Goal: Task Accomplishment & Management: Manage account settings

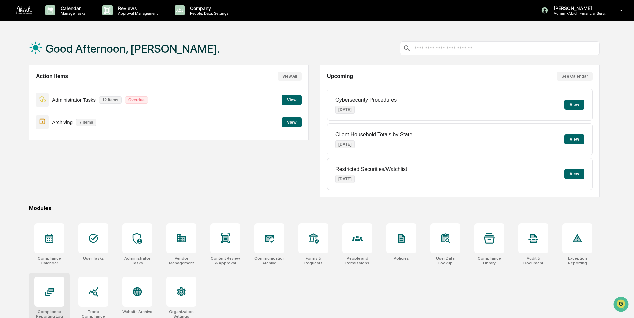
click at [51, 300] on div at bounding box center [49, 292] width 30 height 30
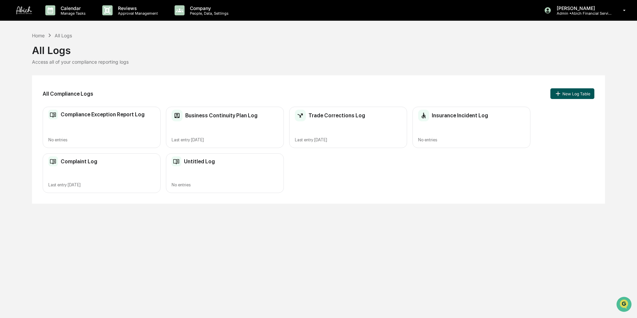
click at [571, 94] on button "New Log Table" at bounding box center [573, 93] width 44 height 11
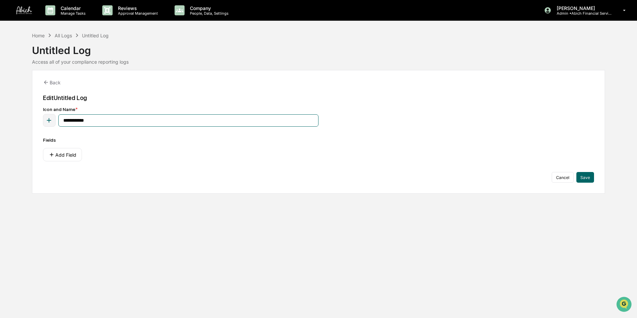
click at [102, 121] on input "**********" at bounding box center [188, 120] width 260 height 12
type input "*"
type input "**********"
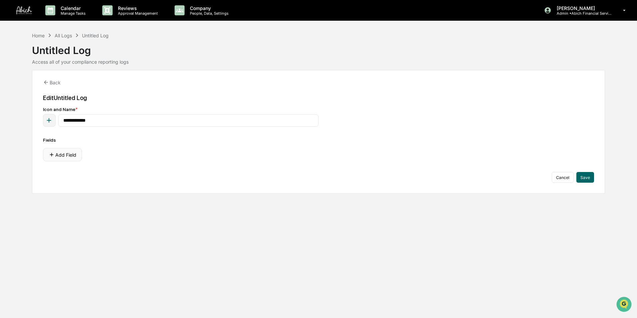
click at [64, 152] on button "Add Field" at bounding box center [62, 154] width 39 height 13
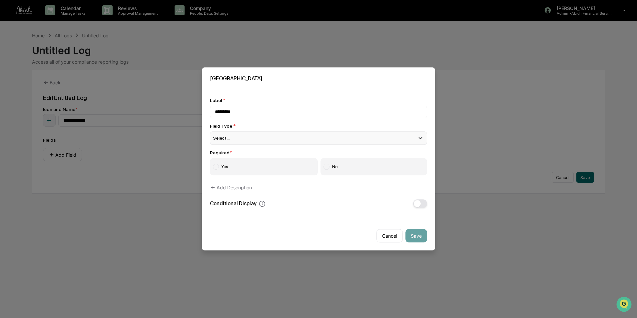
type input "*********"
click at [243, 135] on div "Select..." at bounding box center [318, 137] width 217 height 13
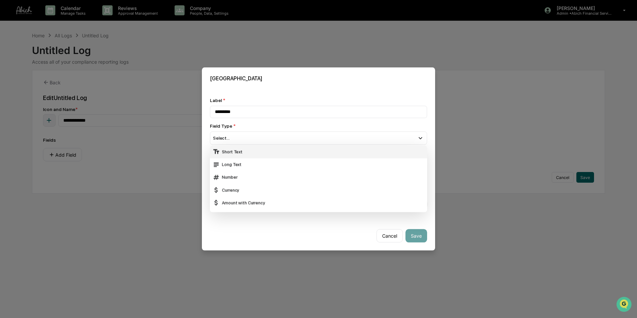
click at [236, 149] on div "Short Text" at bounding box center [319, 151] width 212 height 7
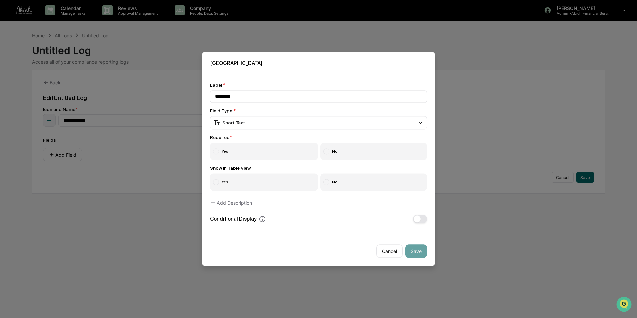
click at [237, 148] on label "Yes" at bounding box center [264, 151] width 108 height 17
click at [231, 181] on label "Yes" at bounding box center [264, 182] width 108 height 17
click at [417, 251] on button "Save" at bounding box center [417, 251] width 22 height 13
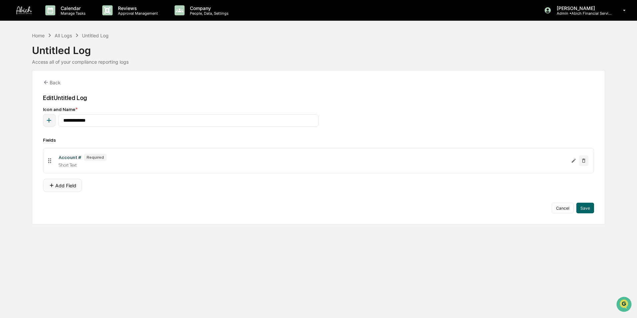
click at [62, 184] on button "Add Field" at bounding box center [62, 185] width 39 height 13
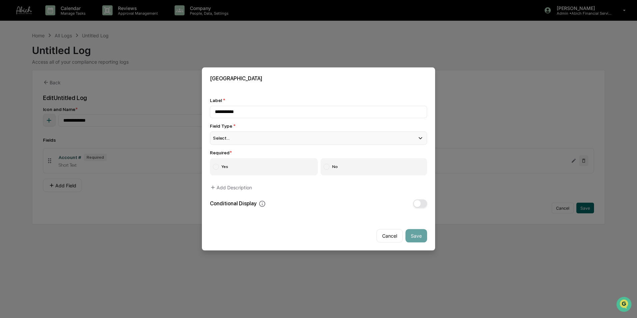
type input "**********"
click at [250, 135] on div "Select..." at bounding box center [318, 137] width 217 height 13
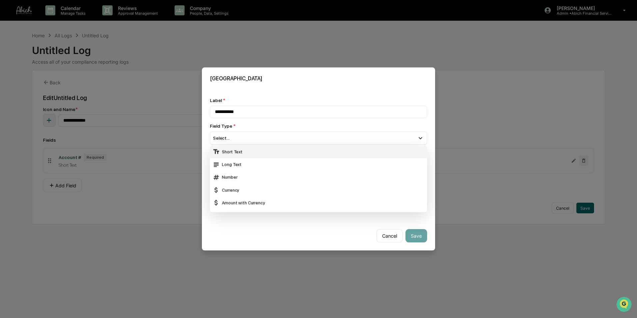
click at [242, 149] on div "Short Text" at bounding box center [319, 151] width 212 height 7
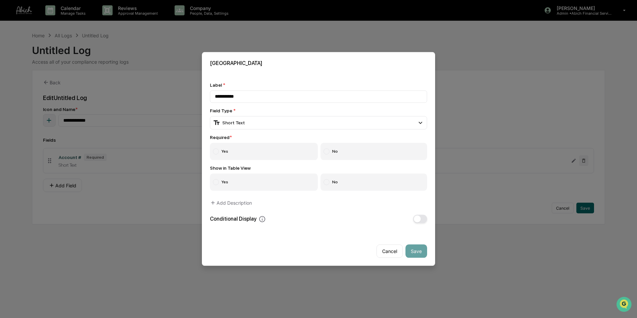
click at [250, 147] on label "Yes" at bounding box center [264, 151] width 108 height 17
click at [240, 183] on label "Yes" at bounding box center [264, 182] width 108 height 17
click at [411, 249] on button "Save" at bounding box center [417, 251] width 22 height 13
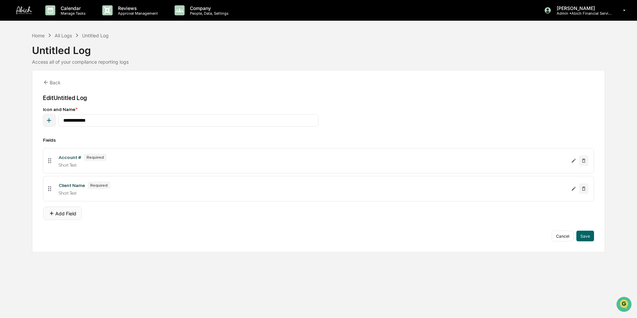
click at [72, 215] on button "Add Field" at bounding box center [62, 213] width 39 height 13
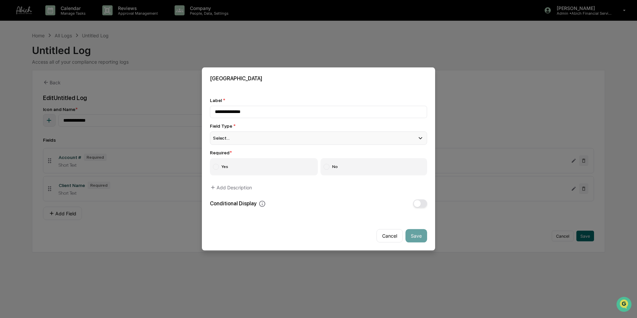
type input "**********"
click at [245, 140] on div "Select..." at bounding box center [318, 137] width 217 height 13
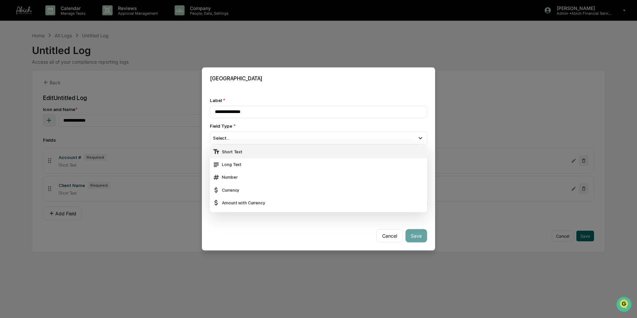
click at [245, 153] on div "Short Text" at bounding box center [319, 151] width 212 height 7
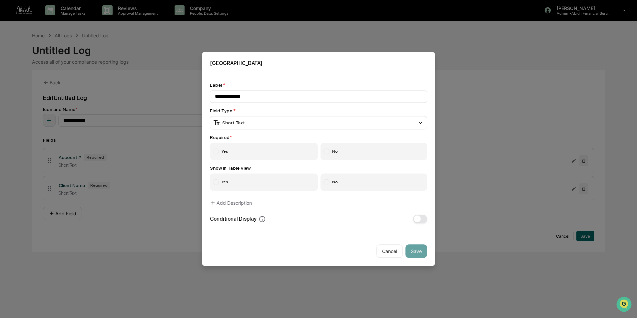
click at [268, 153] on label "Yes" at bounding box center [264, 151] width 108 height 17
click at [266, 183] on label "Yes" at bounding box center [264, 182] width 108 height 17
click at [420, 256] on button "Save" at bounding box center [417, 251] width 22 height 13
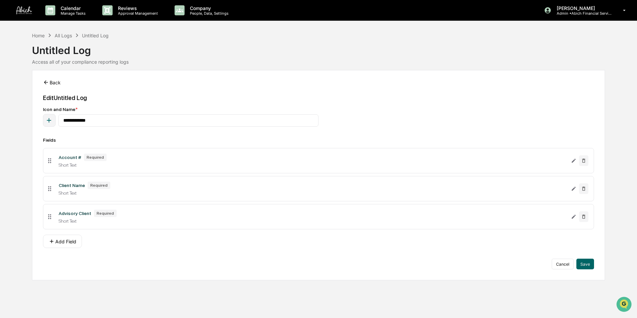
click at [53, 80] on button "Back" at bounding box center [52, 82] width 18 height 13
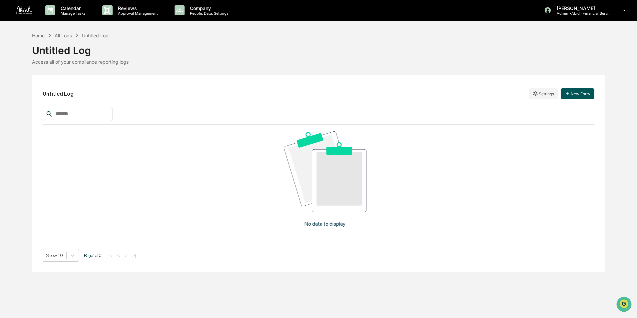
click at [571, 95] on button "New Entry" at bounding box center [578, 93] width 34 height 11
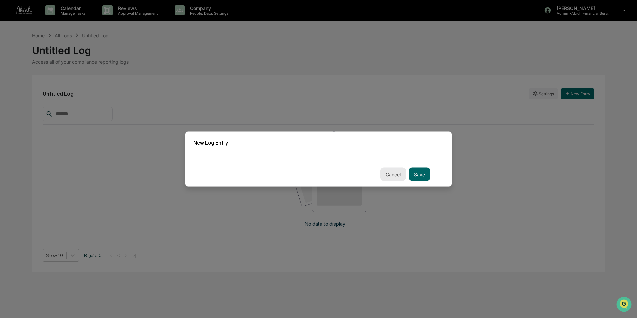
click at [394, 173] on button "Cancel" at bounding box center [394, 174] width 26 height 13
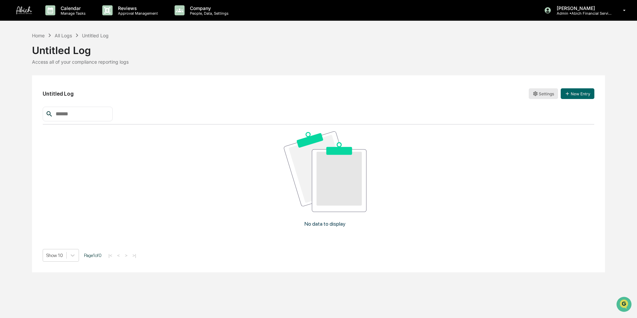
click at [545, 94] on html "Calendar Manage Tasks Reviews Approval Management Company People, Data, Setting…" at bounding box center [318, 159] width 637 height 318
click at [541, 108] on div "Edit" at bounding box center [544, 107] width 43 height 11
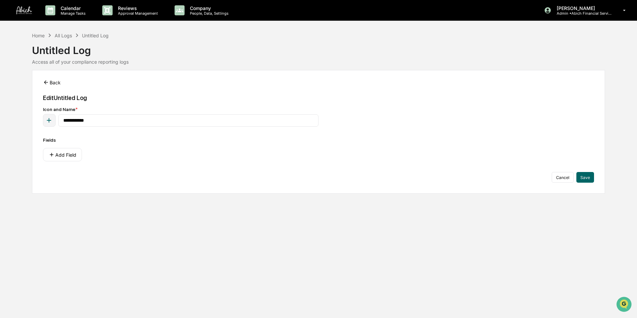
click at [50, 83] on button "Back" at bounding box center [52, 82] width 18 height 13
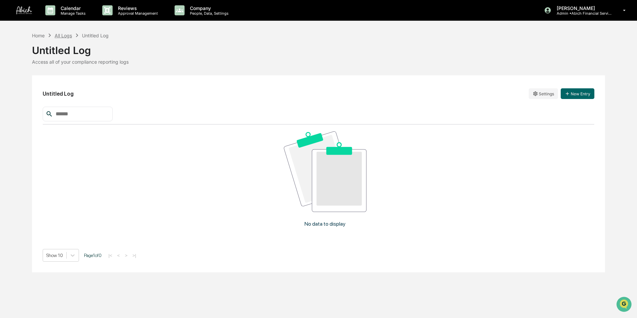
click at [63, 34] on div "All Logs" at bounding box center [63, 36] width 17 height 6
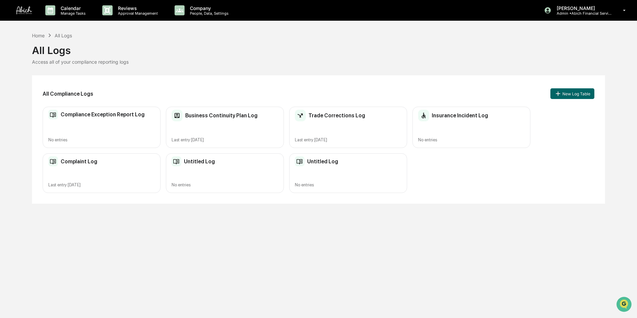
click at [305, 169] on div "Untitled Log No entries" at bounding box center [348, 173] width 118 height 40
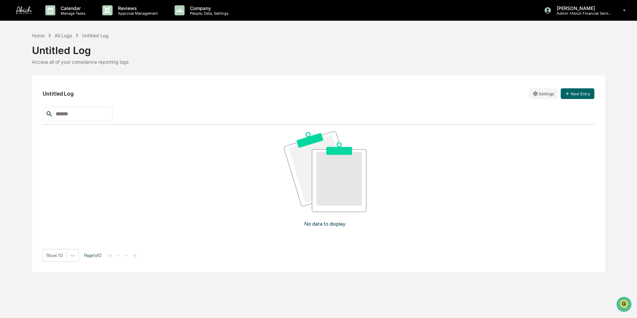
click at [527, 95] on div "Untitled Log Settings New Entry" at bounding box center [319, 93] width 552 height 15
click at [536, 97] on html "Calendar Manage Tasks Reviews Approval Management Company People, Data, Setting…" at bounding box center [318, 159] width 637 height 318
click at [540, 119] on div "Archive" at bounding box center [544, 118] width 43 height 11
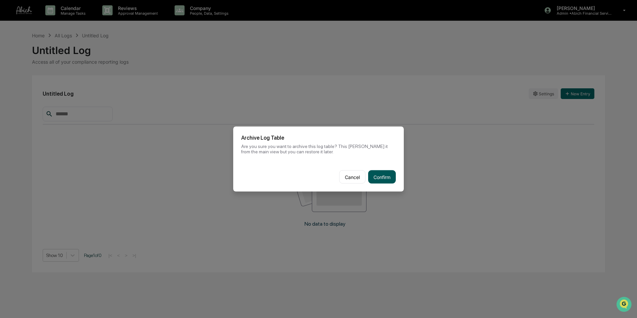
click at [374, 173] on button "Confirm" at bounding box center [382, 176] width 28 height 13
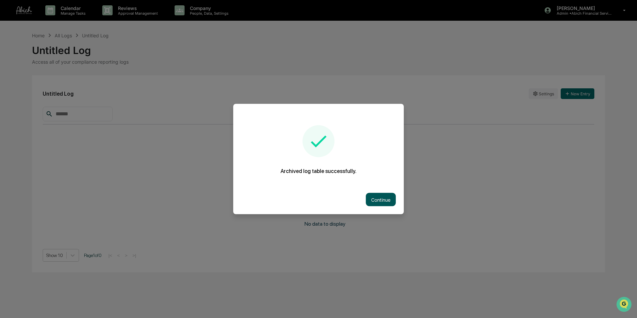
click at [381, 201] on button "Continue" at bounding box center [381, 199] width 30 height 13
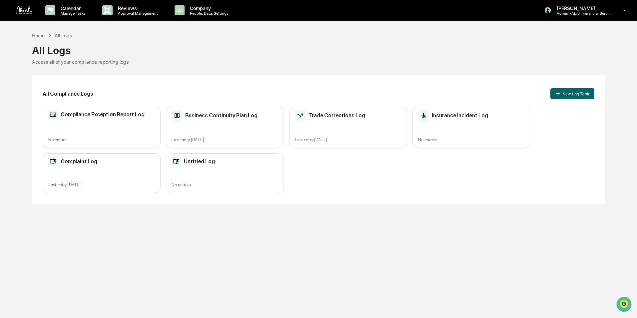
click at [191, 169] on div "Untitled Log No entries" at bounding box center [225, 173] width 118 height 40
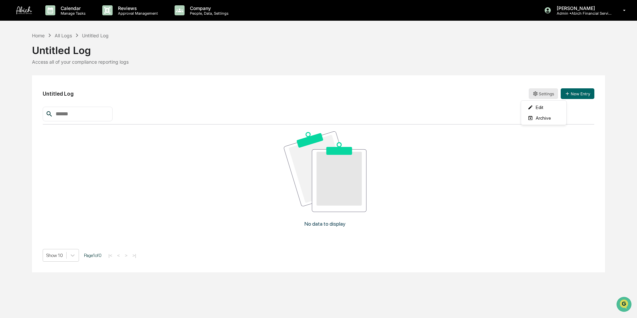
click at [544, 93] on html "Calendar Manage Tasks Reviews Approval Management Company People, Data, Setting…" at bounding box center [318, 159] width 637 height 318
click at [542, 121] on div "Archive" at bounding box center [544, 118] width 43 height 11
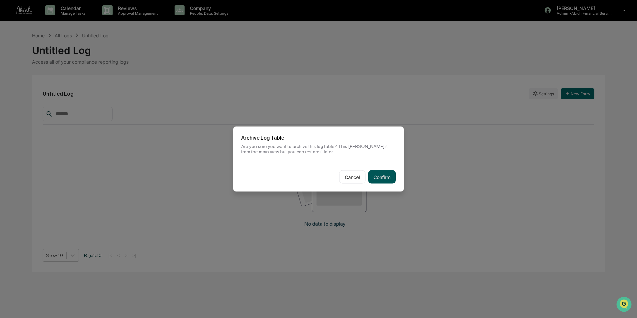
click at [386, 175] on button "Confirm" at bounding box center [382, 176] width 28 height 13
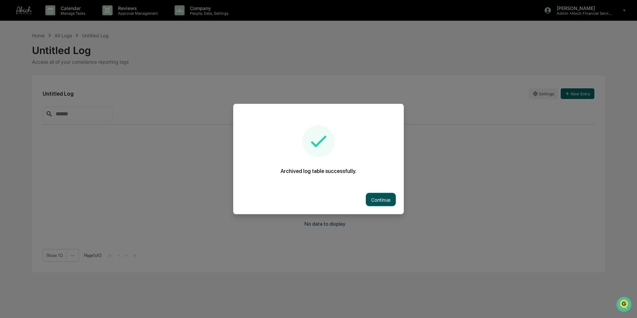
click at [376, 197] on button "Continue" at bounding box center [381, 199] width 30 height 13
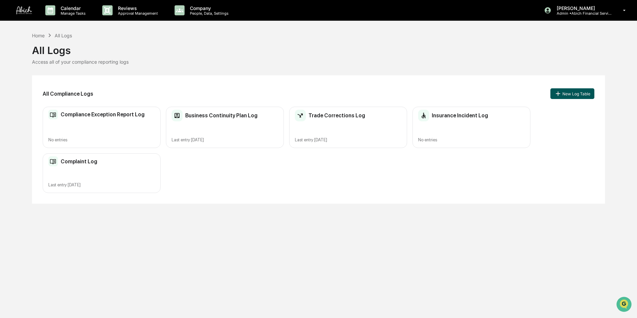
click at [559, 94] on icon at bounding box center [558, 93] width 7 height 7
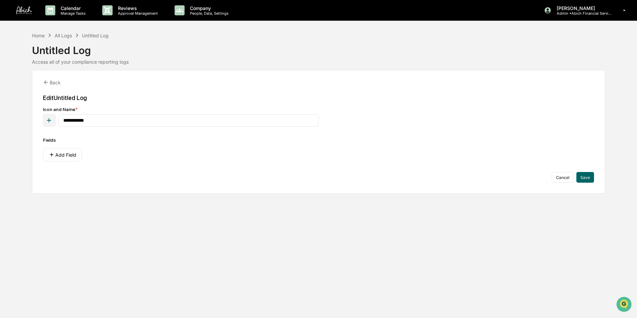
click at [64, 98] on div "Edit Untitled Log" at bounding box center [319, 97] width 552 height 7
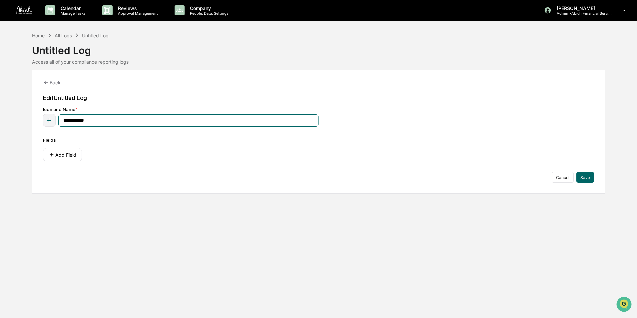
drag, startPoint x: 64, startPoint y: 98, endPoint x: 78, endPoint y: 119, distance: 25.4
click at [78, 119] on input "**********" at bounding box center [188, 120] width 260 height 12
drag, startPoint x: 115, startPoint y: 122, endPoint x: 44, endPoint y: 122, distance: 71.0
click at [44, 122] on div "**********" at bounding box center [181, 120] width 276 height 13
type input "**********"
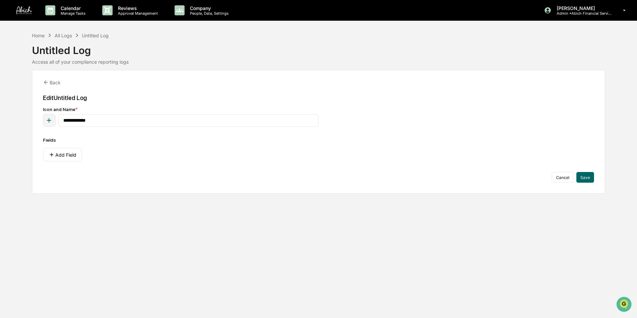
click at [46, 122] on icon "button" at bounding box center [48, 120] width 7 height 7
click at [160, 144] on div "Fields Add Field" at bounding box center [319, 149] width 552 height 24
click at [586, 179] on button "Save" at bounding box center [586, 177] width 18 height 11
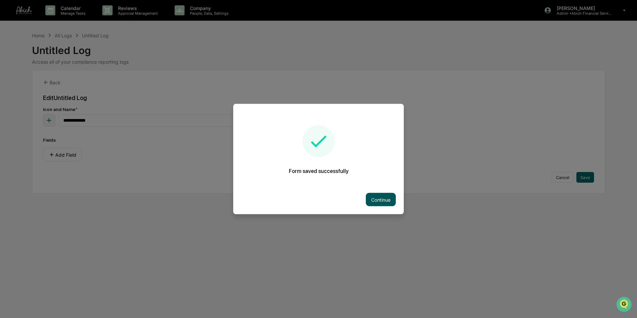
click at [369, 196] on button "Continue" at bounding box center [381, 199] width 30 height 13
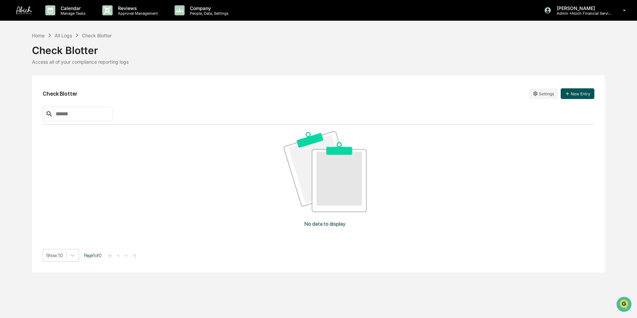
click at [573, 92] on button "New Entry" at bounding box center [578, 93] width 34 height 11
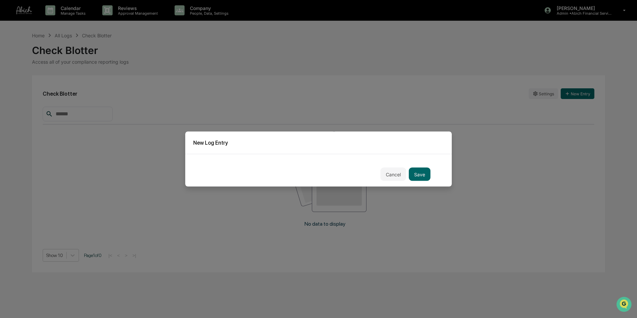
click at [256, 157] on div "Cancel Save" at bounding box center [318, 170] width 267 height 33
click at [398, 173] on button "Cancel" at bounding box center [394, 174] width 26 height 13
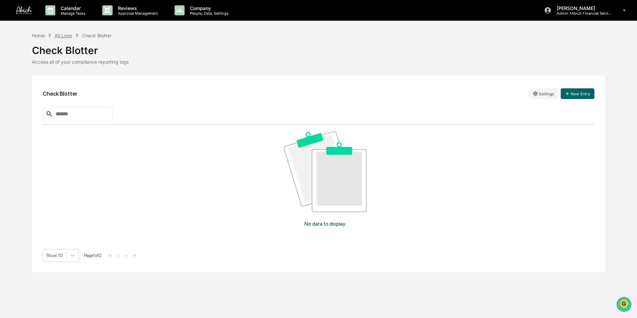
click at [67, 34] on div "All Logs" at bounding box center [63, 36] width 17 height 6
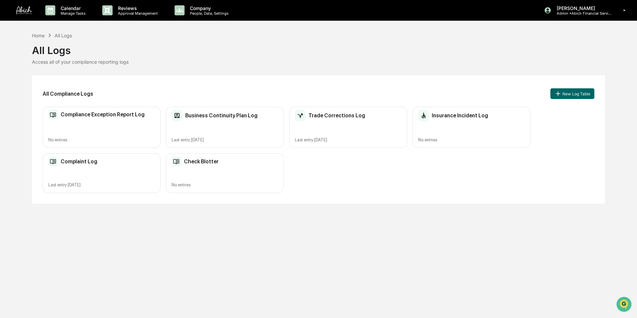
click at [209, 174] on div "Check Blotter No entries" at bounding box center [225, 173] width 118 height 40
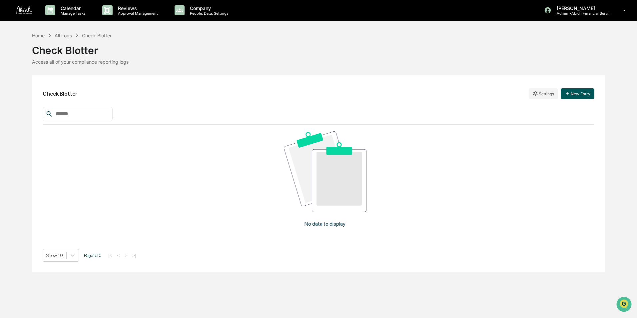
click at [570, 96] on icon "button" at bounding box center [567, 93] width 5 height 5
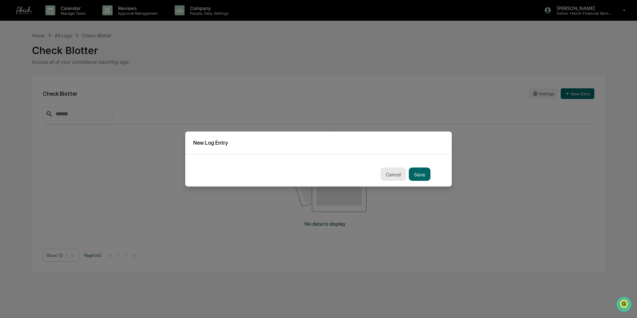
click at [389, 171] on button "Cancel" at bounding box center [394, 174] width 26 height 13
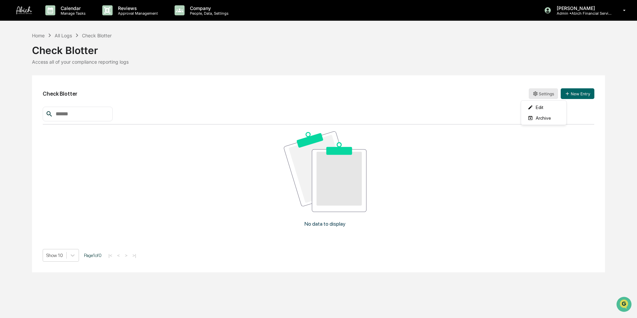
click at [546, 92] on html "Calendar Manage Tasks Reviews Approval Management Company People, Data, Setting…" at bounding box center [318, 159] width 637 height 318
click at [539, 102] on div "Edit" at bounding box center [544, 107] width 43 height 11
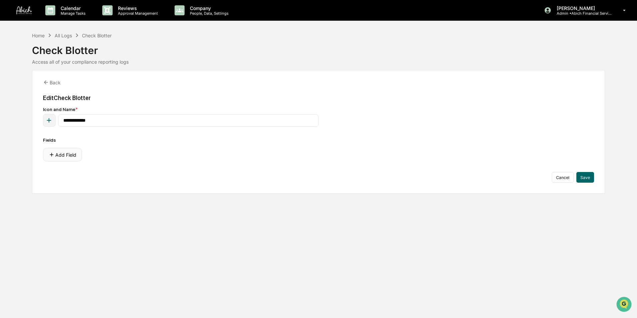
click at [65, 152] on button "Add Field" at bounding box center [62, 154] width 39 height 13
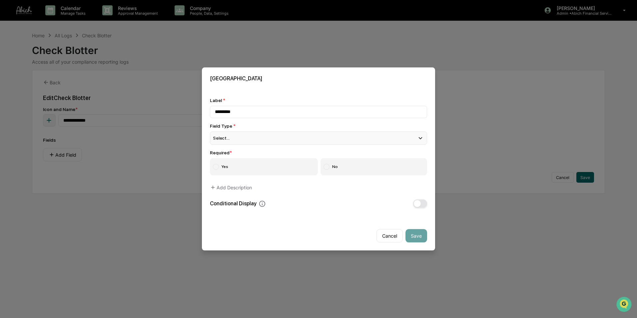
type input "*********"
click at [240, 136] on div "Select..." at bounding box center [318, 137] width 217 height 13
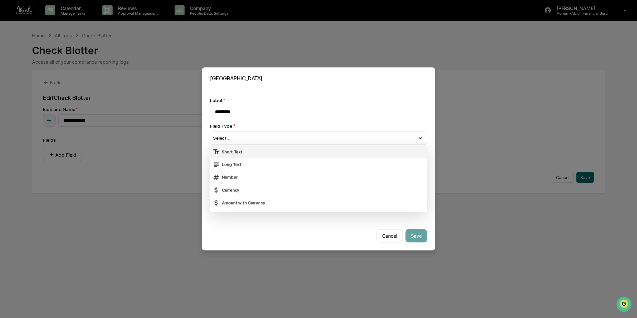
click at [238, 150] on div "Short Text" at bounding box center [319, 151] width 212 height 7
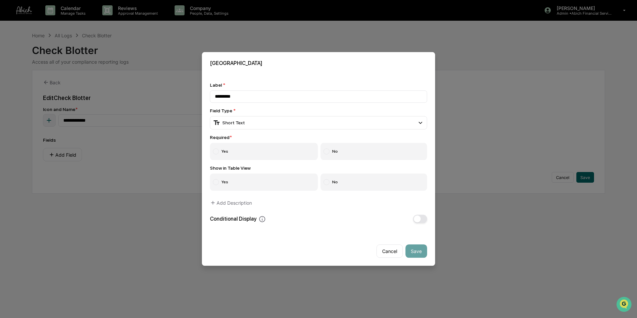
click at [253, 151] on label "Yes" at bounding box center [264, 151] width 108 height 17
click at [251, 178] on label "Yes" at bounding box center [264, 182] width 108 height 17
click at [234, 200] on button "Add Description" at bounding box center [231, 202] width 42 height 13
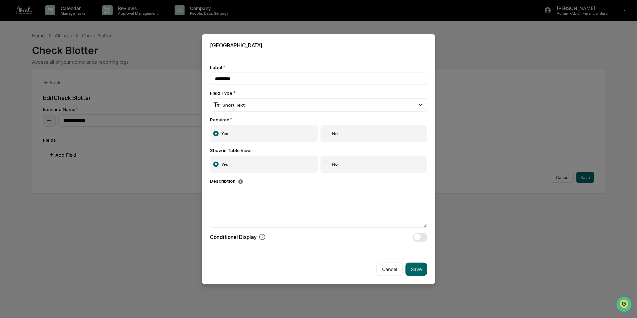
click at [411, 267] on button "Save" at bounding box center [417, 268] width 22 height 13
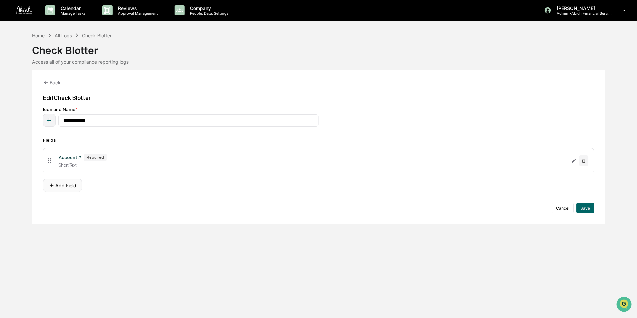
click at [71, 187] on button "Add Field" at bounding box center [62, 185] width 39 height 13
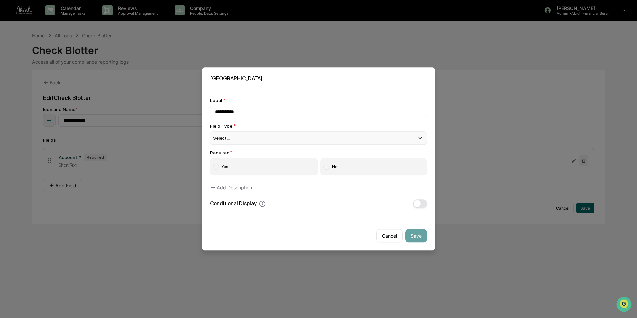
type input "**********"
click at [252, 138] on div "Select..." at bounding box center [318, 137] width 217 height 13
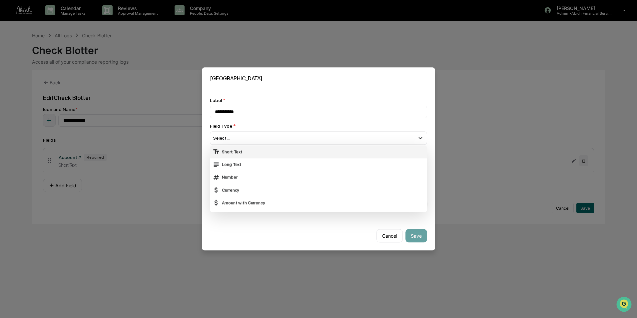
click at [249, 151] on div "Short Text" at bounding box center [319, 151] width 212 height 7
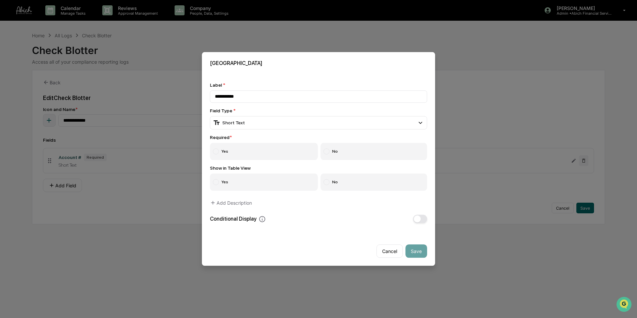
click at [263, 156] on label "Yes" at bounding box center [264, 151] width 108 height 17
click at [259, 181] on label "Yes" at bounding box center [264, 182] width 108 height 17
click at [412, 249] on button "Save" at bounding box center [417, 251] width 22 height 13
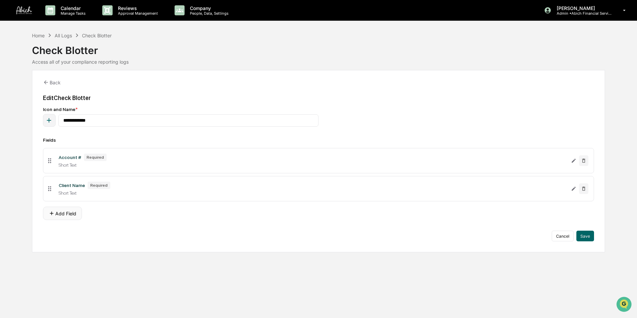
click at [67, 215] on button "Add Field" at bounding box center [62, 213] width 39 height 13
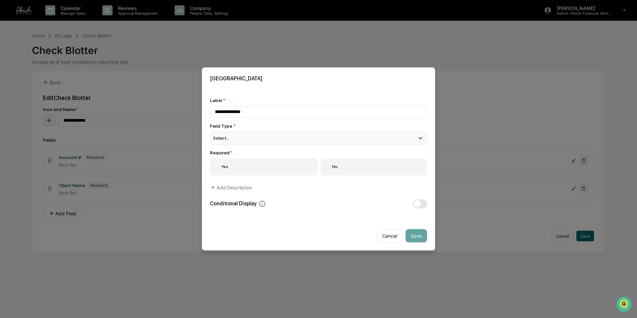
type input "**********"
click at [239, 134] on div "Select..." at bounding box center [318, 137] width 217 height 13
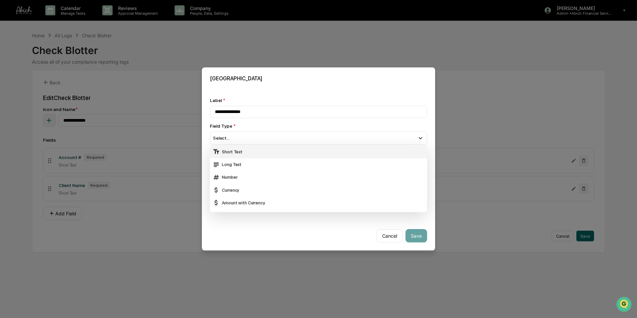
click at [228, 149] on div "Short Text" at bounding box center [319, 151] width 212 height 7
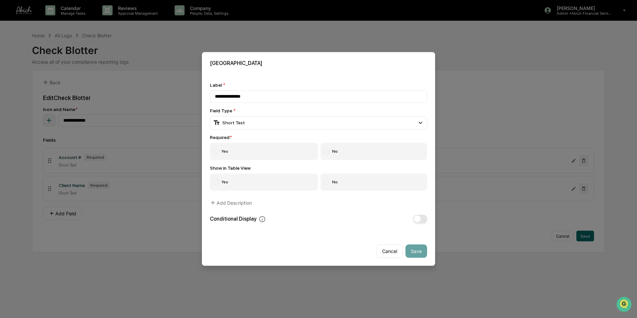
click at [233, 151] on label "Yes" at bounding box center [264, 151] width 108 height 17
click at [235, 178] on label "Yes" at bounding box center [264, 182] width 108 height 17
click at [416, 250] on button "Save" at bounding box center [417, 251] width 22 height 13
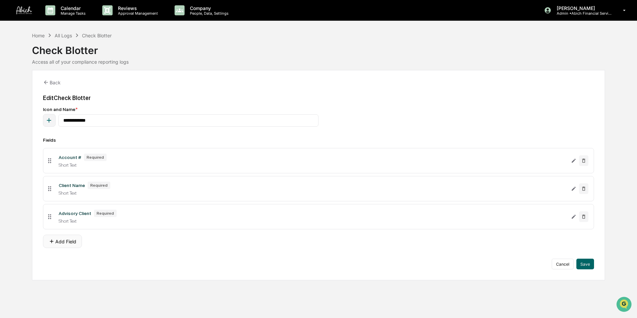
click at [61, 243] on button "Add Field" at bounding box center [62, 241] width 39 height 13
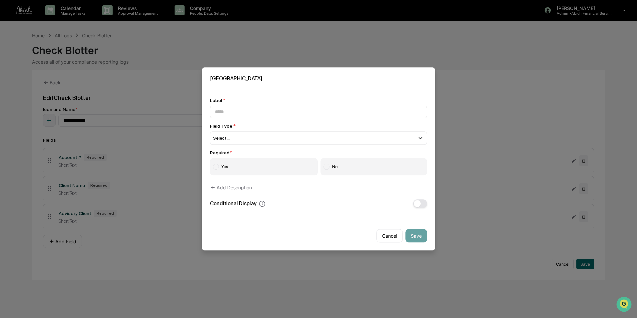
click at [240, 111] on input at bounding box center [318, 112] width 217 height 12
type input "*******"
click at [239, 139] on div "Select..." at bounding box center [318, 137] width 217 height 13
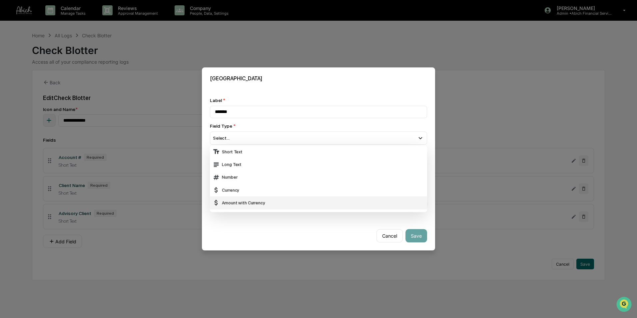
click at [230, 200] on div "Amount with Currency" at bounding box center [319, 202] width 212 height 7
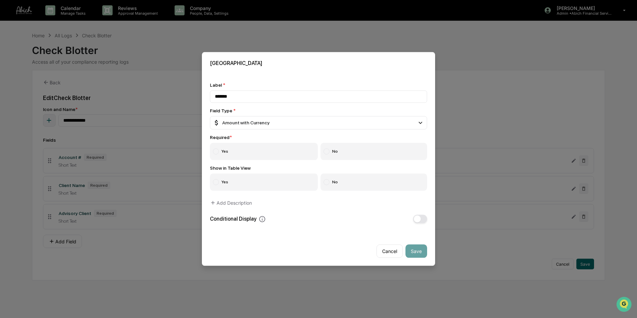
click at [247, 149] on label "Yes" at bounding box center [264, 151] width 108 height 17
click at [248, 185] on label "Yes" at bounding box center [264, 182] width 108 height 17
click at [414, 250] on button "Save" at bounding box center [417, 251] width 22 height 13
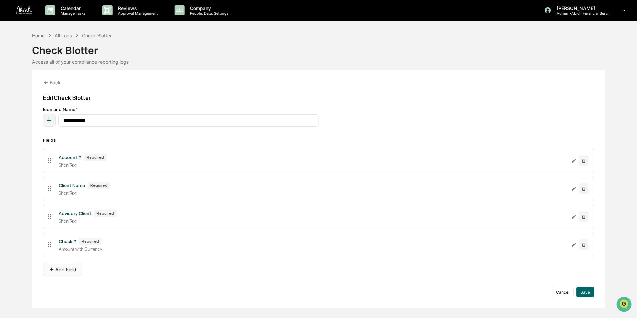
click at [63, 267] on button "Add Field" at bounding box center [62, 269] width 39 height 13
click at [574, 243] on icon "Edit Check # field" at bounding box center [573, 244] width 5 height 5
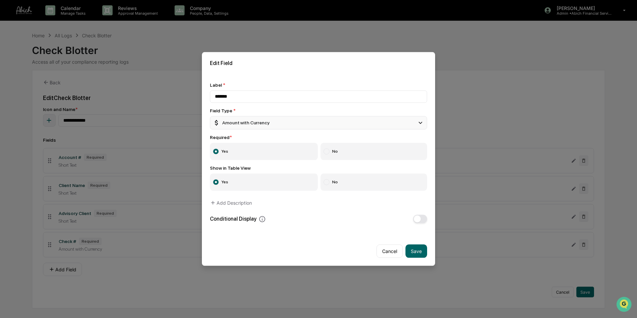
click at [227, 120] on div "Amount with Currency" at bounding box center [241, 122] width 57 height 7
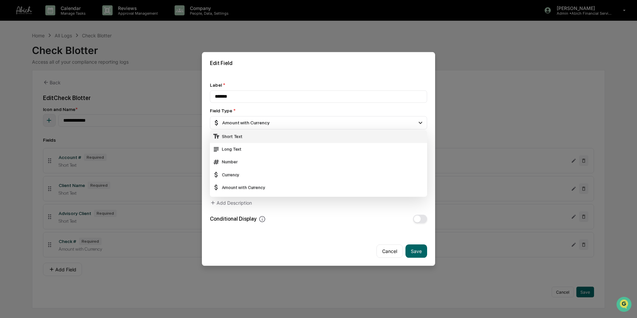
click at [228, 136] on div "Short Text" at bounding box center [319, 136] width 212 height 7
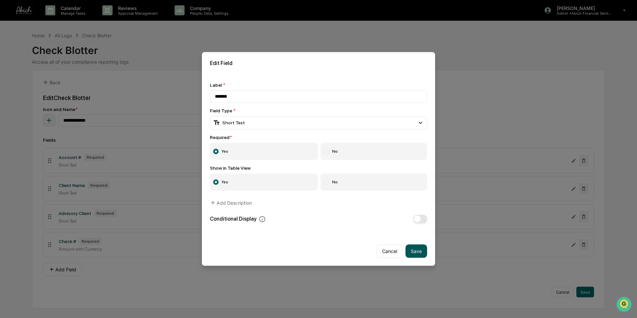
click at [415, 248] on button "Save" at bounding box center [417, 251] width 22 height 13
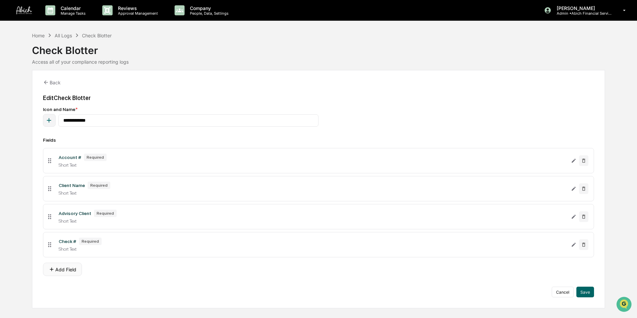
click at [62, 271] on button "Add Field" at bounding box center [62, 269] width 39 height 13
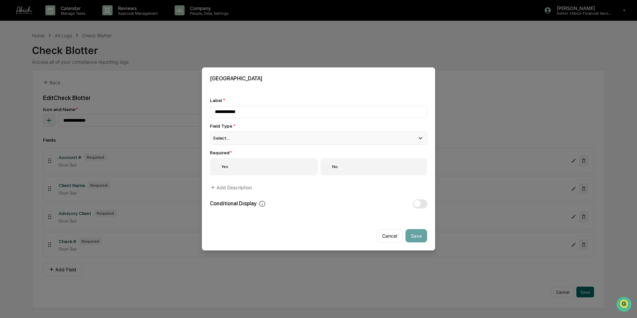
type input "**********"
click at [257, 140] on div "Select..." at bounding box center [318, 137] width 217 height 13
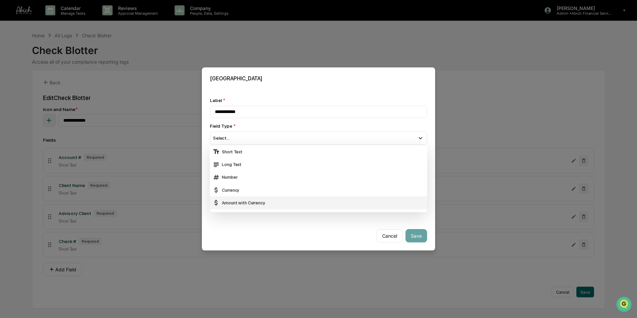
click at [257, 203] on div "Amount with Currency" at bounding box center [319, 202] width 212 height 7
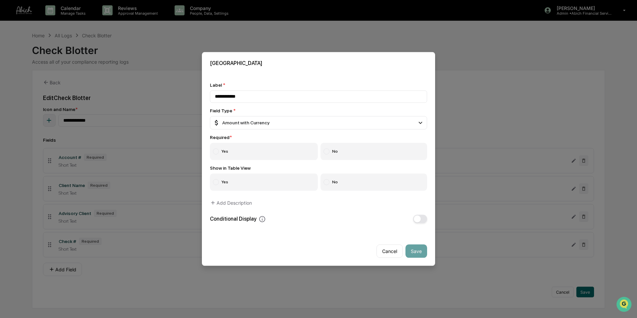
click at [249, 147] on label "Yes" at bounding box center [264, 151] width 108 height 17
click at [251, 178] on label "Yes" at bounding box center [264, 182] width 108 height 17
click at [412, 252] on button "Save" at bounding box center [417, 251] width 22 height 13
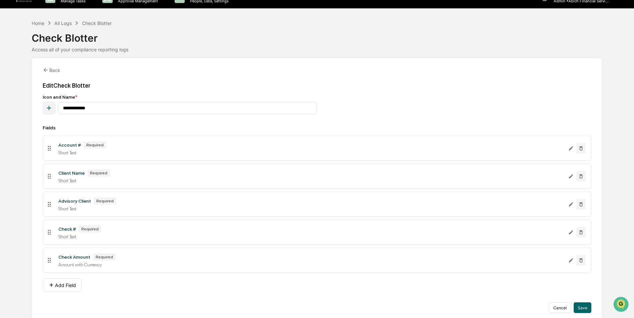
scroll to position [18, 0]
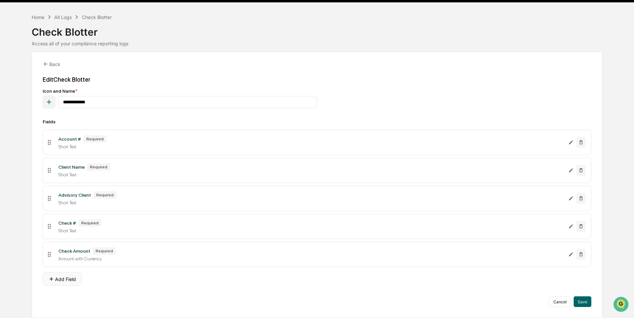
click at [57, 281] on button "Add Field" at bounding box center [62, 278] width 39 height 13
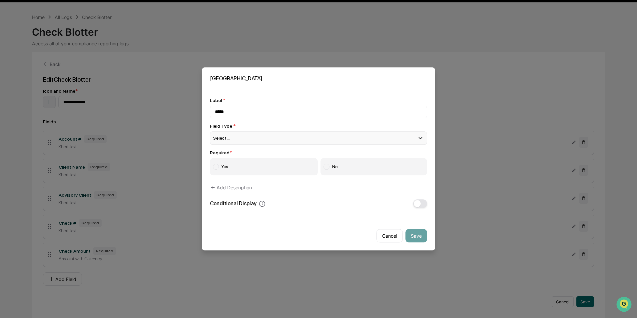
type input "*****"
click at [253, 139] on div "Select..." at bounding box center [318, 137] width 217 height 13
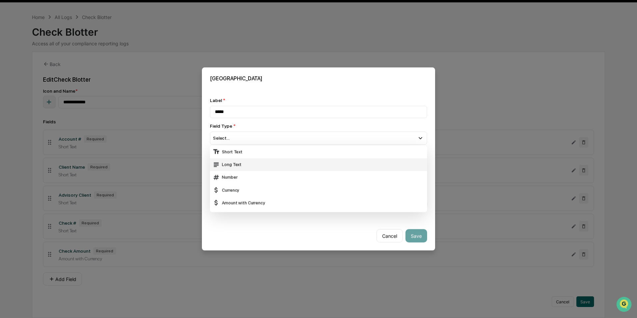
click at [245, 163] on div "Long Text" at bounding box center [319, 164] width 212 height 7
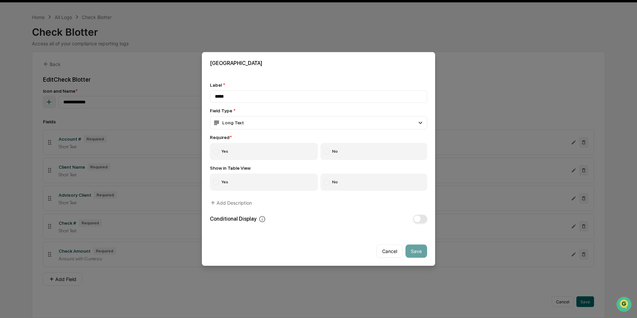
drag, startPoint x: 243, startPoint y: 144, endPoint x: 245, endPoint y: 172, distance: 28.0
click at [243, 144] on label "Yes" at bounding box center [264, 151] width 108 height 17
click at [244, 178] on label "Yes" at bounding box center [264, 182] width 108 height 17
click at [415, 251] on button "Save" at bounding box center [417, 251] width 22 height 13
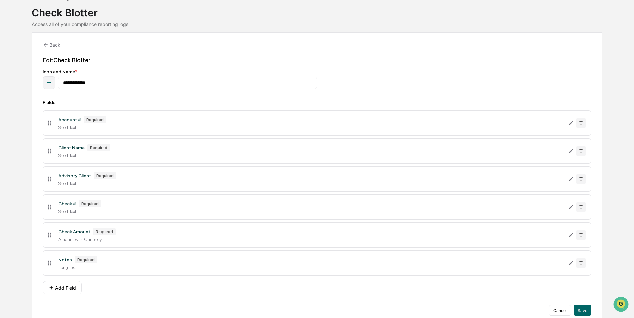
scroll to position [46, 0]
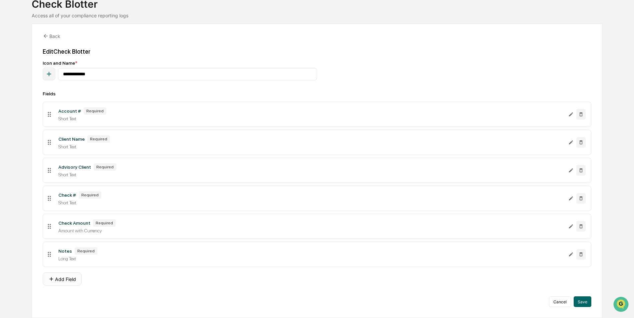
click at [59, 282] on button "Add Field" at bounding box center [62, 278] width 39 height 13
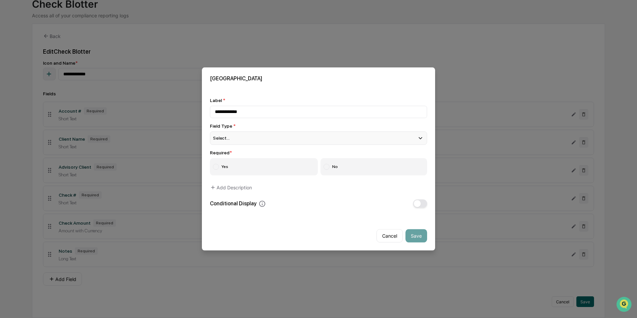
type input "**********"
click at [236, 136] on div "Select..." at bounding box center [318, 137] width 217 height 13
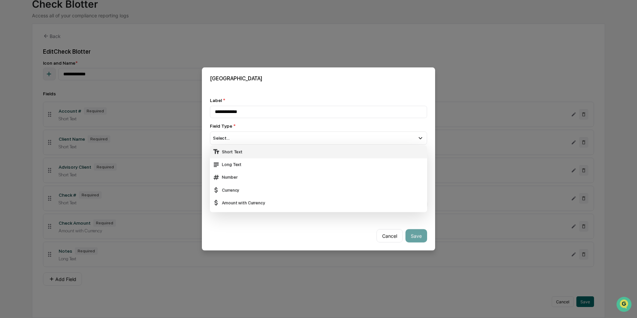
click at [233, 153] on div "Short Text" at bounding box center [319, 151] width 212 height 7
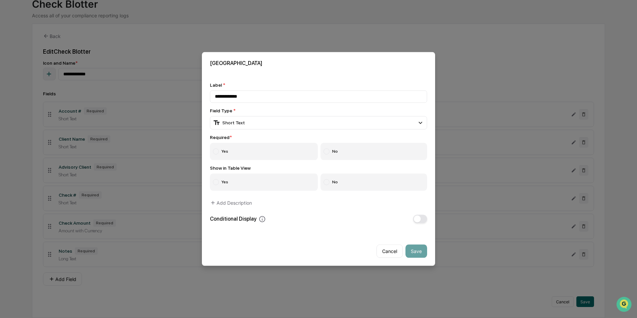
click at [233, 153] on label "Yes" at bounding box center [264, 151] width 108 height 17
click at [234, 182] on label "Yes" at bounding box center [264, 182] width 108 height 17
click at [225, 123] on div "Short Text" at bounding box center [229, 122] width 32 height 7
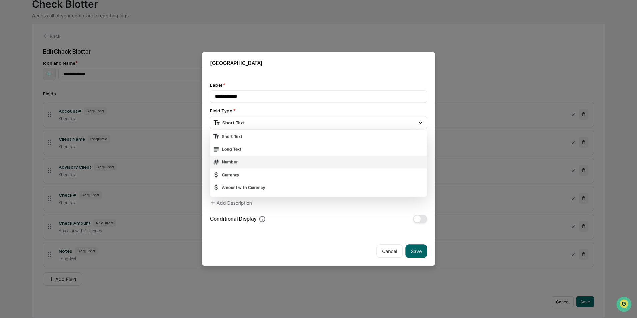
click at [228, 161] on div "Number" at bounding box center [319, 161] width 212 height 7
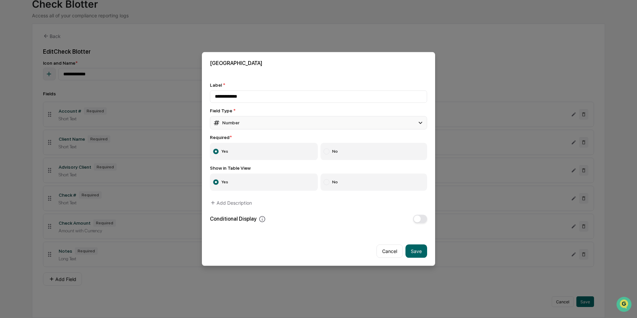
click at [238, 122] on div "Number" at bounding box center [226, 122] width 27 height 7
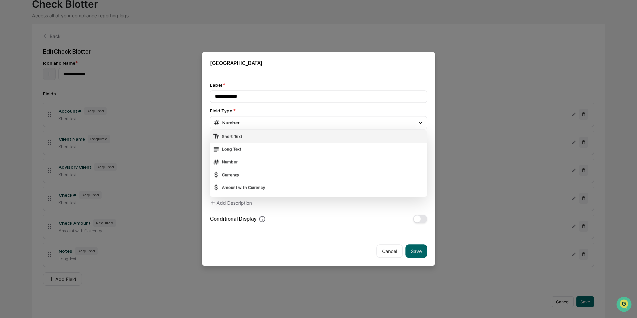
click at [235, 136] on div "Short Text" at bounding box center [319, 136] width 212 height 7
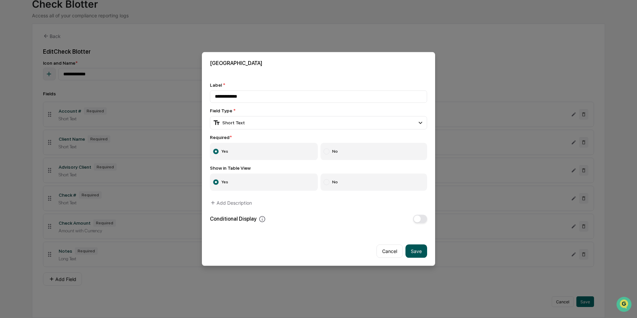
click at [415, 249] on button "Save" at bounding box center [417, 251] width 22 height 13
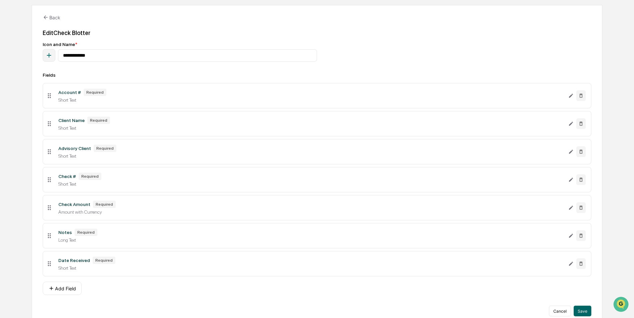
scroll to position [74, 0]
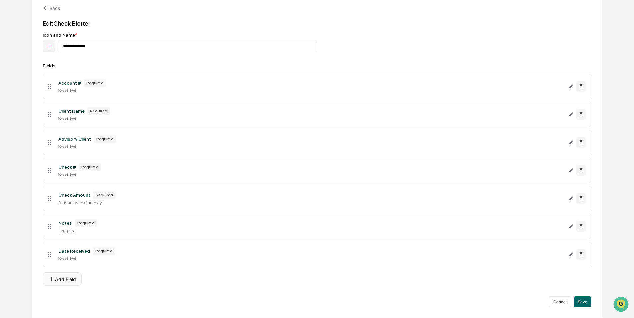
click at [68, 281] on button "Add Field" at bounding box center [62, 278] width 39 height 13
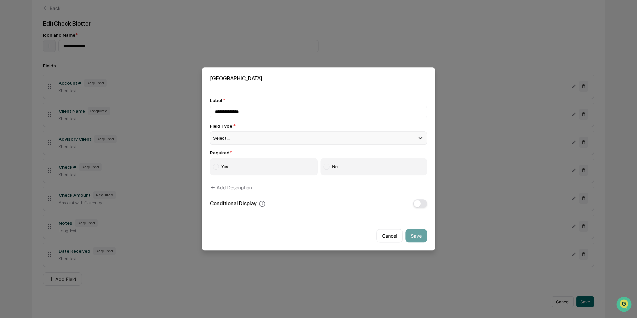
type input "**********"
click at [240, 134] on div "Select..." at bounding box center [318, 137] width 217 height 13
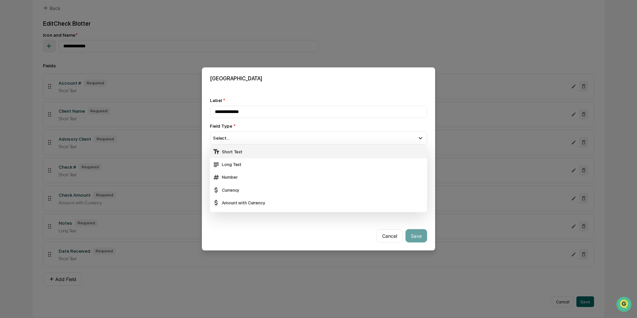
click at [238, 150] on div "Short Text" at bounding box center [319, 151] width 212 height 7
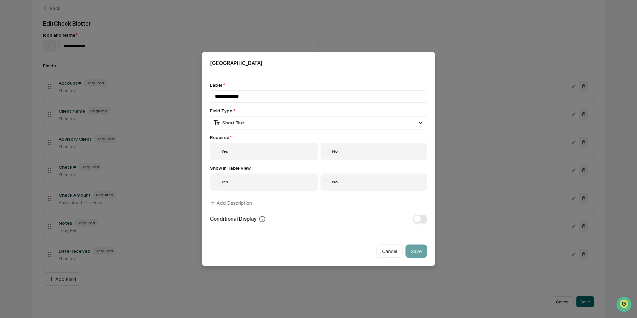
click at [238, 150] on label "Yes" at bounding box center [264, 151] width 108 height 17
click at [235, 178] on label "Yes" at bounding box center [264, 182] width 108 height 17
click at [414, 250] on button "Save" at bounding box center [417, 251] width 22 height 13
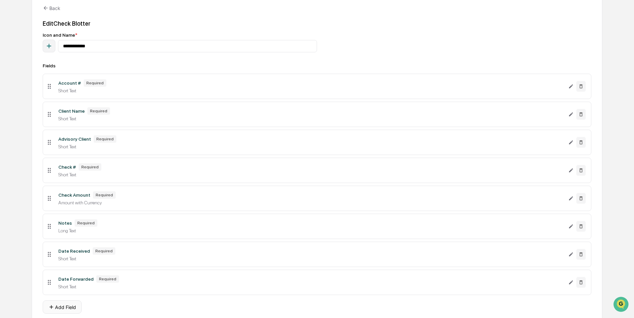
click at [60, 309] on button "Add Field" at bounding box center [62, 306] width 39 height 13
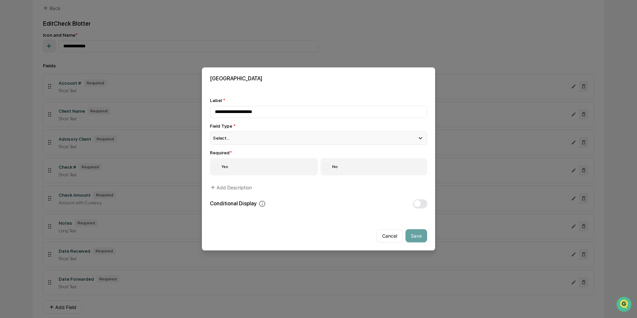
type input "**********"
click at [229, 138] on div "Select..." at bounding box center [318, 137] width 217 height 13
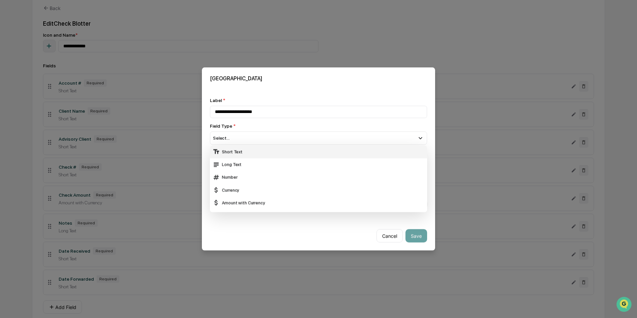
click at [232, 149] on div "Short Text" at bounding box center [319, 151] width 212 height 7
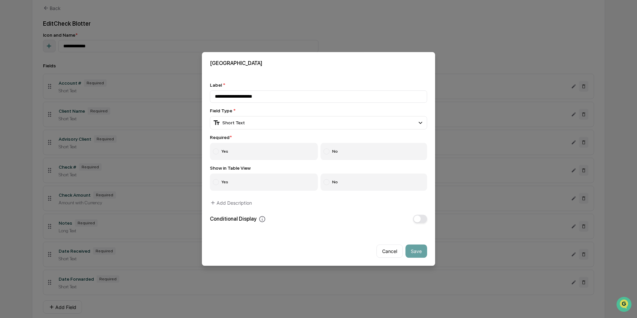
click at [237, 149] on label "Yes" at bounding box center [264, 151] width 108 height 17
click at [238, 182] on label "Yes" at bounding box center [264, 182] width 108 height 17
click at [415, 252] on button "Save" at bounding box center [417, 251] width 22 height 13
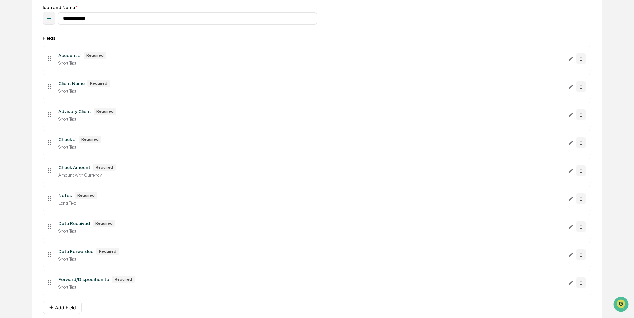
scroll to position [130, 0]
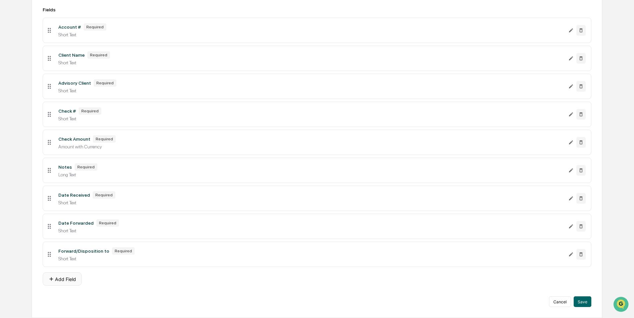
click at [58, 277] on button "Add Field" at bounding box center [62, 278] width 39 height 13
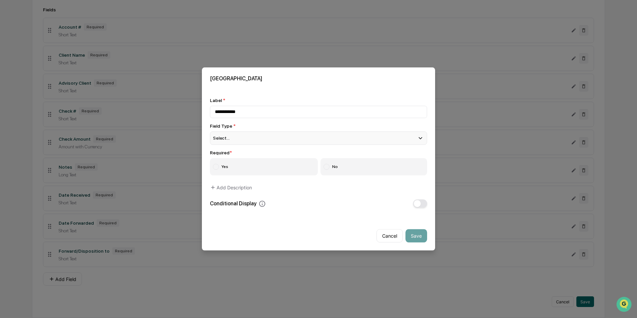
type input "**********"
click at [232, 136] on div "Select..." at bounding box center [318, 137] width 217 height 13
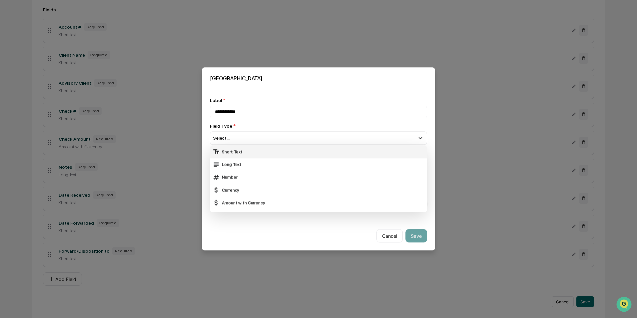
click at [235, 153] on div "Short Text" at bounding box center [319, 151] width 212 height 7
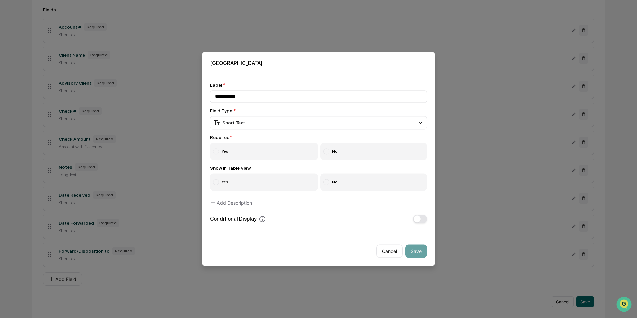
click at [235, 153] on label "Yes" at bounding box center [264, 151] width 108 height 17
click at [236, 184] on label "Yes" at bounding box center [264, 182] width 108 height 17
click at [412, 251] on button "Save" at bounding box center [417, 251] width 22 height 13
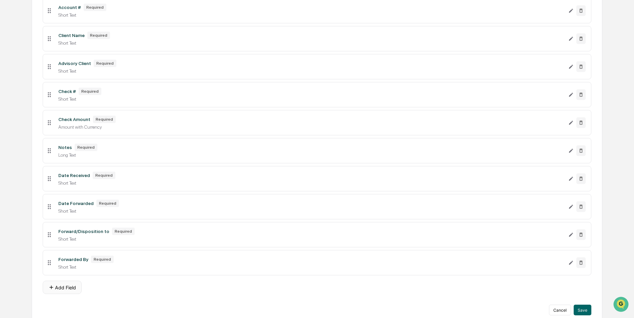
scroll to position [158, 0]
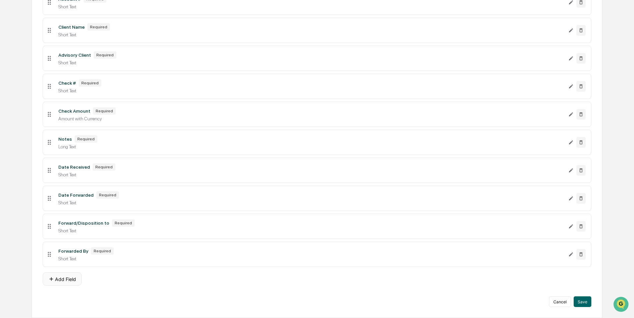
click at [67, 276] on button "Add Field" at bounding box center [62, 278] width 39 height 13
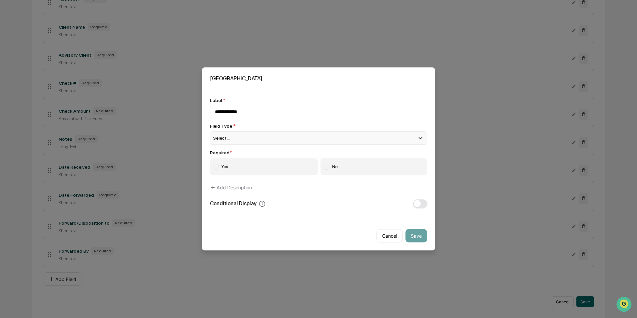
type input "**********"
click at [245, 134] on div "Select..." at bounding box center [318, 137] width 217 height 13
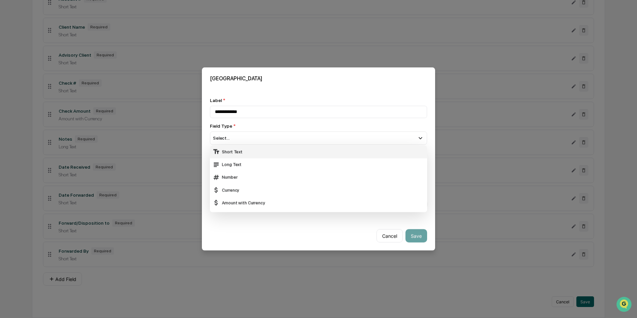
click at [241, 151] on div "Short Text" at bounding box center [319, 151] width 212 height 7
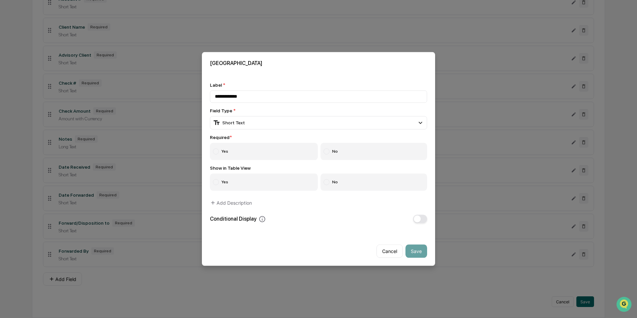
drag, startPoint x: 244, startPoint y: 183, endPoint x: 250, endPoint y: 165, distance: 19.1
click at [244, 183] on label "Yes" at bounding box center [264, 182] width 108 height 17
click at [252, 147] on label "Yes" at bounding box center [264, 151] width 108 height 17
click at [413, 247] on button "Save" at bounding box center [417, 251] width 22 height 13
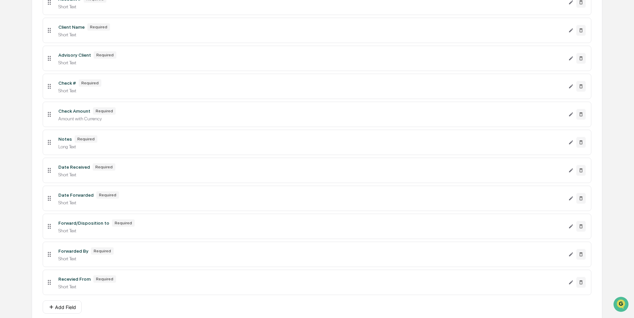
scroll to position [186, 0]
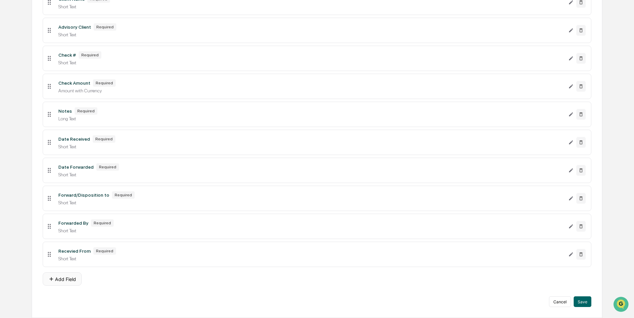
click at [68, 278] on button "Add Field" at bounding box center [62, 278] width 39 height 13
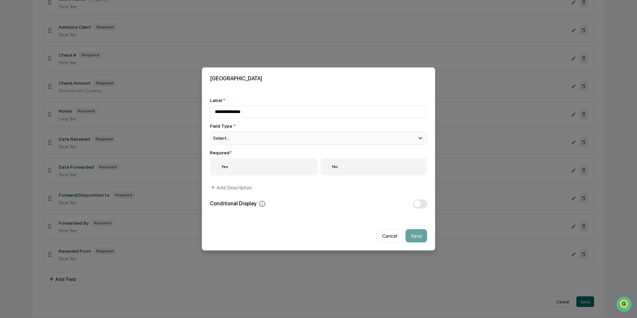
type input "**********"
click at [243, 135] on div "Select..." at bounding box center [318, 137] width 217 height 13
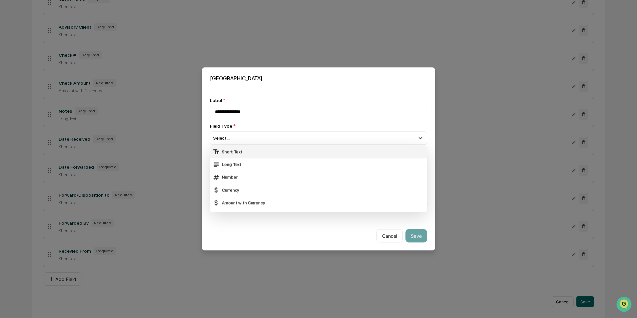
click at [240, 146] on div "Short Text" at bounding box center [318, 152] width 217 height 13
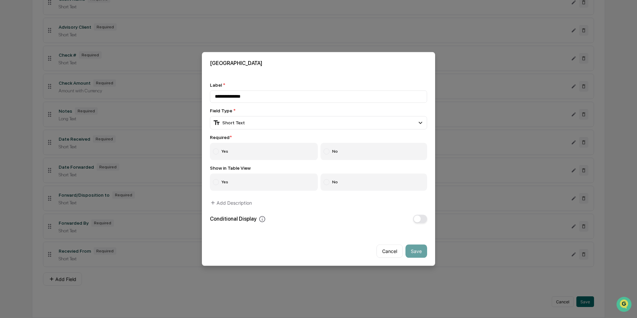
click at [239, 179] on label "Yes" at bounding box center [264, 182] width 108 height 17
click at [241, 151] on label "Yes" at bounding box center [264, 151] width 108 height 17
click at [412, 248] on button "Save" at bounding box center [417, 251] width 22 height 13
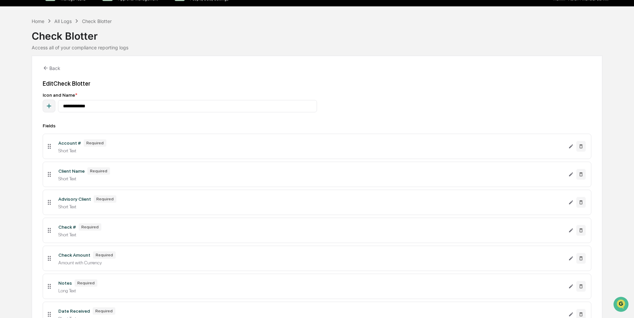
scroll to position [0, 0]
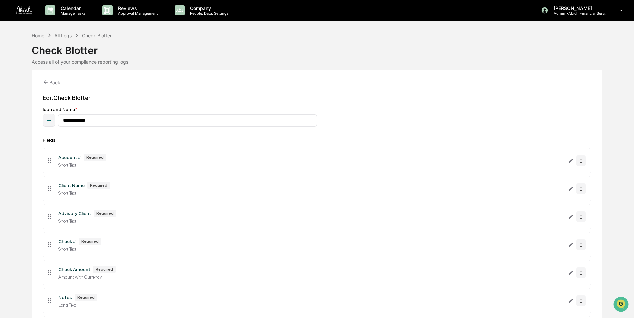
click at [41, 36] on div "Home" at bounding box center [38, 36] width 13 height 6
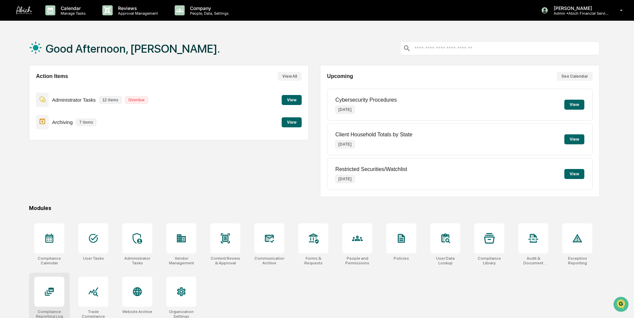
click at [47, 293] on icon at bounding box center [49, 292] width 5 height 4
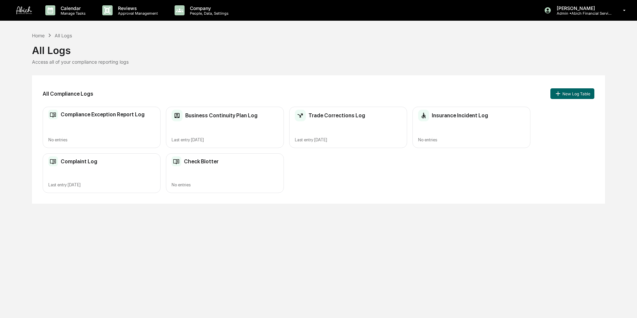
click at [255, 181] on div "Check Blotter No entries" at bounding box center [225, 173] width 118 height 40
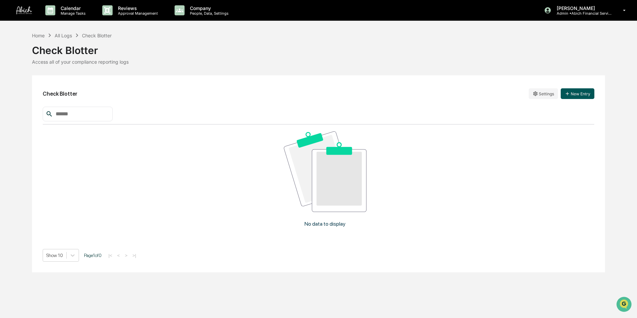
click at [577, 94] on button "New Entry" at bounding box center [578, 93] width 34 height 11
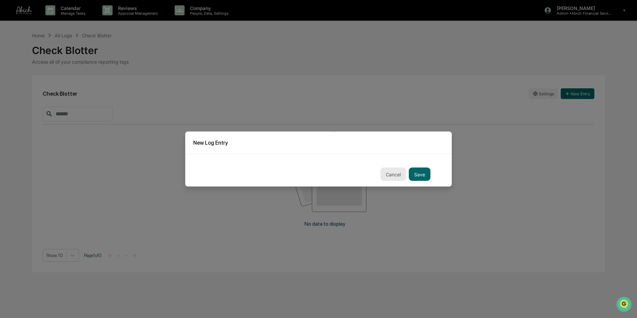
click at [383, 172] on button "Cancel" at bounding box center [394, 174] width 26 height 13
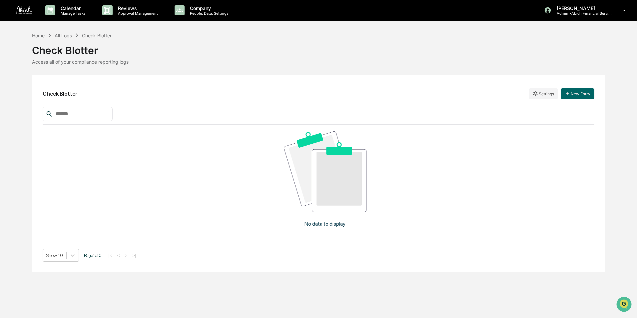
click at [65, 34] on div "All Logs" at bounding box center [63, 36] width 17 height 6
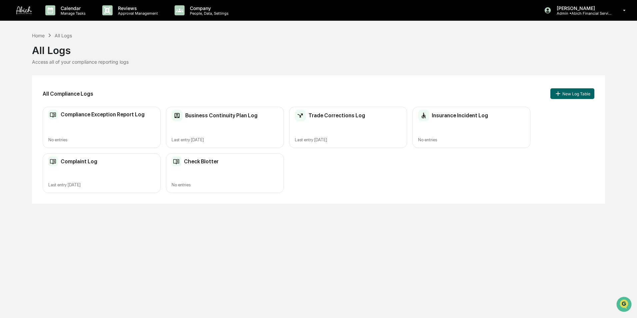
click at [179, 166] on img at bounding box center [177, 161] width 10 height 10
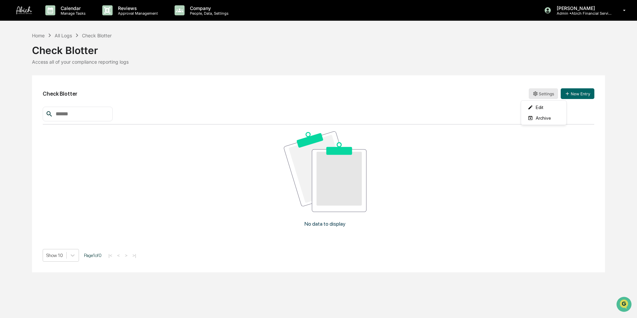
click at [543, 93] on html "Calendar Manage Tasks Reviews Approval Management Company People, Data, Setting…" at bounding box center [318, 159] width 637 height 318
click at [537, 107] on div "Edit" at bounding box center [544, 107] width 43 height 11
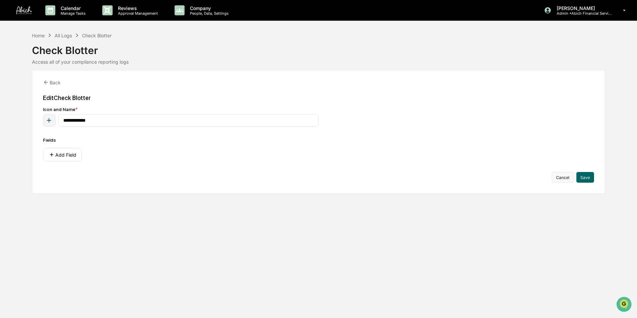
click at [559, 178] on button "Cancel" at bounding box center [563, 177] width 22 height 11
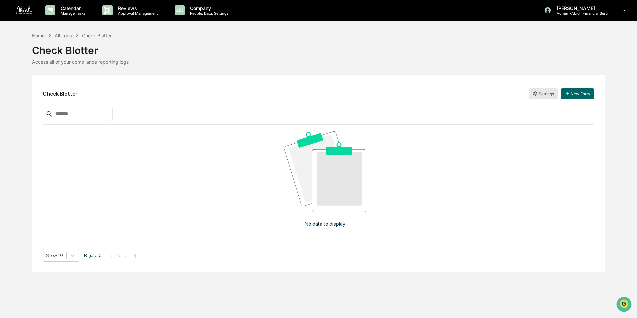
click at [548, 91] on html "Calendar Manage Tasks Reviews Approval Management Company People, Data, Setting…" at bounding box center [318, 159] width 637 height 318
click at [545, 118] on div "Archive" at bounding box center [544, 118] width 43 height 11
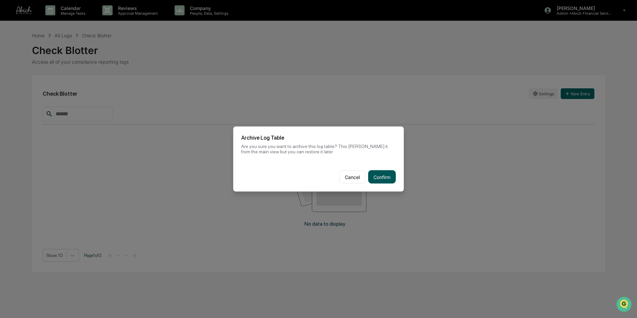
click at [378, 175] on button "Confirm" at bounding box center [382, 176] width 28 height 13
